Goal: Task Accomplishment & Management: Complete application form

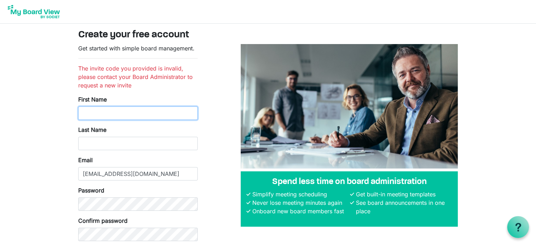
click at [103, 110] on input "First Name" at bounding box center [137, 112] width 119 height 13
click at [111, 111] on input "First Name" at bounding box center [137, 112] width 119 height 13
type input "[PERSON_NAME]"
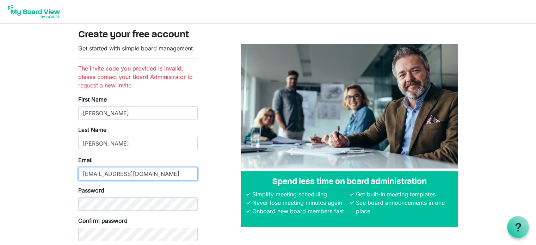
click at [112, 174] on input "[EMAIL_ADDRESS][DOMAIN_NAME]" at bounding box center [137, 173] width 119 height 13
drag, startPoint x: 150, startPoint y: 172, endPoint x: 155, endPoint y: 173, distance: 5.7
click at [155, 173] on input "rajastanley@maharishi.net" at bounding box center [137, 173] width 119 height 13
drag, startPoint x: 154, startPoint y: 173, endPoint x: 73, endPoint y: 172, distance: 80.4
click at [73, 172] on div "Get started with simple board management. The invite code you provided is inval…" at bounding box center [138, 155] width 130 height 222
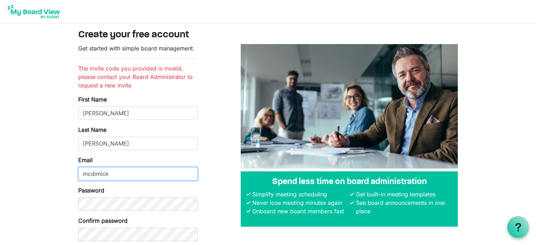
type input "mcdimick"
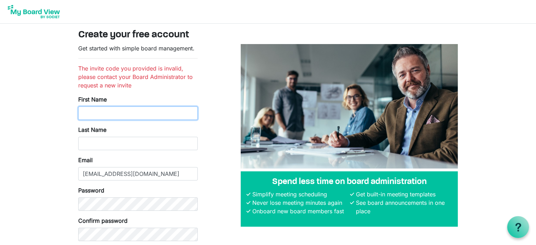
click at [131, 112] on input "First Name" at bounding box center [137, 112] width 119 height 13
type input "[PERSON_NAME]"
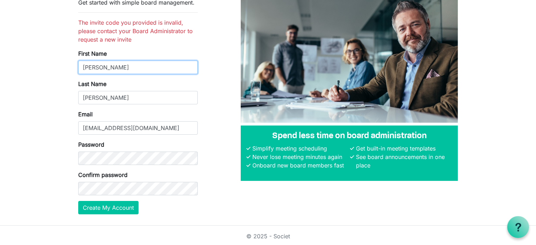
scroll to position [47, 0]
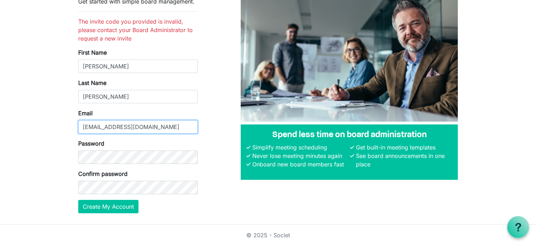
click at [167, 129] on input "rajastanley@maharishi.net" at bounding box center [137, 126] width 119 height 13
type input "r"
type input "[EMAIL_ADDRESS][DOMAIN_NAME]"
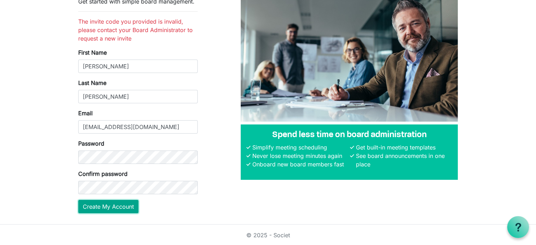
click at [120, 205] on button "Create My Account" at bounding box center [108, 206] width 60 height 13
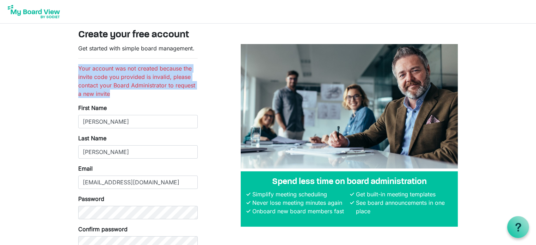
drag, startPoint x: 78, startPoint y: 67, endPoint x: 161, endPoint y: 94, distance: 87.5
click at [161, 94] on li "Your account was not created because the invite code you provided is invalid, p…" at bounding box center [137, 81] width 119 height 34
copy li "Your account was not created because the invite code you provided is invalid, p…"
